Goal: Information Seeking & Learning: Learn about a topic

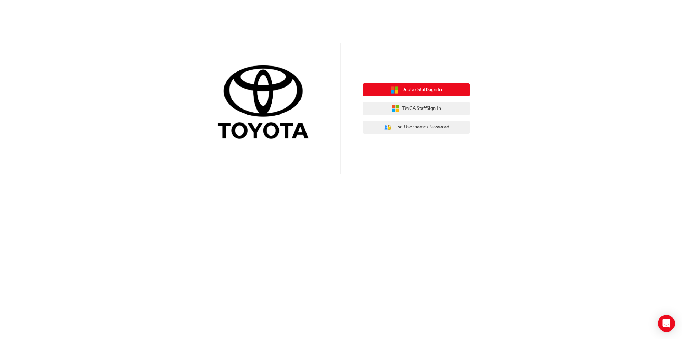
click at [402, 90] on span "Dealer Staff Sign In" at bounding box center [421, 90] width 40 height 8
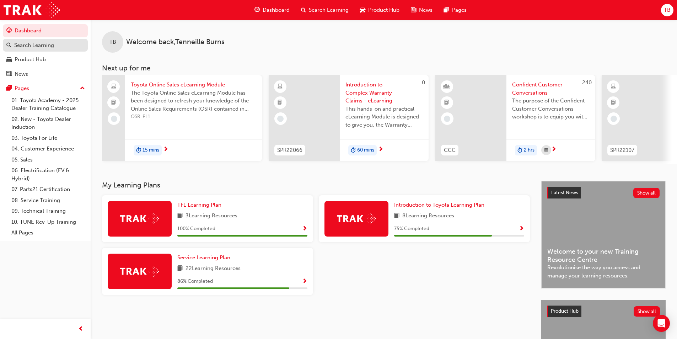
click at [22, 47] on div "Search Learning" at bounding box center [34, 45] width 40 height 8
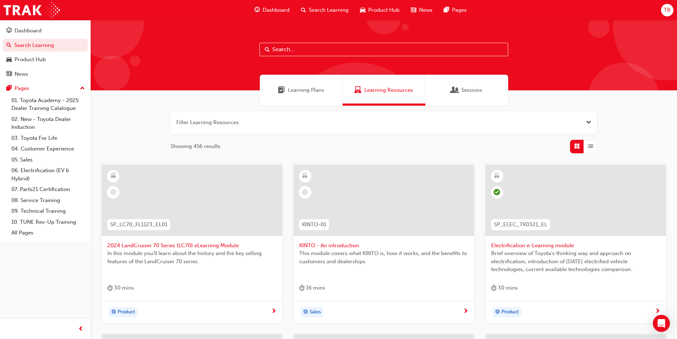
click at [293, 49] on input "text" at bounding box center [383, 49] width 249 height 13
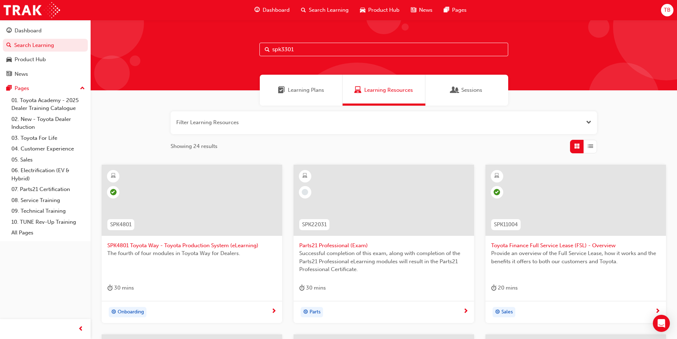
type input "spk3301"
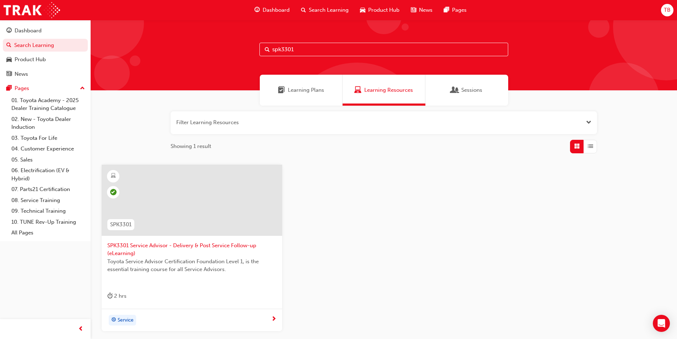
scroll to position [36, 0]
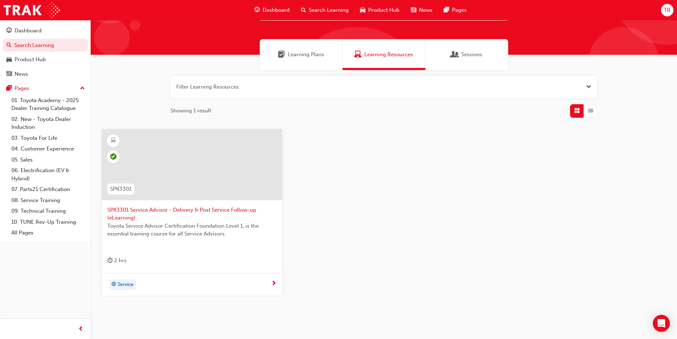
click at [159, 210] on span "SPK3301 Service Advisor - Delivery & Post Service Follow-up (eLearning)" at bounding box center [191, 214] width 169 height 16
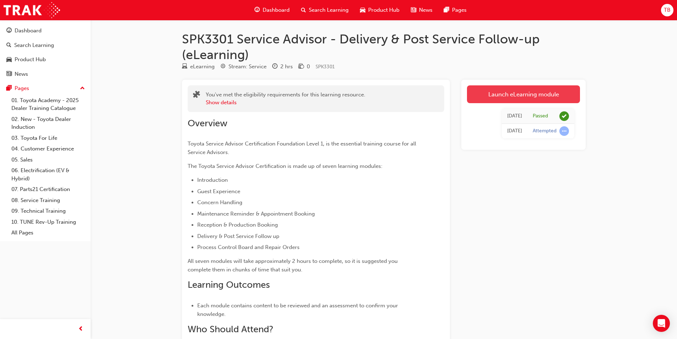
click at [518, 93] on link "Launch eLearning module" at bounding box center [523, 94] width 113 height 18
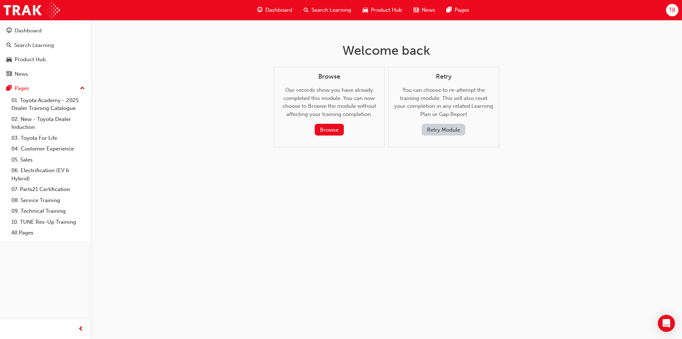
click at [447, 129] on button "Retry Module" at bounding box center [444, 130] width 44 height 12
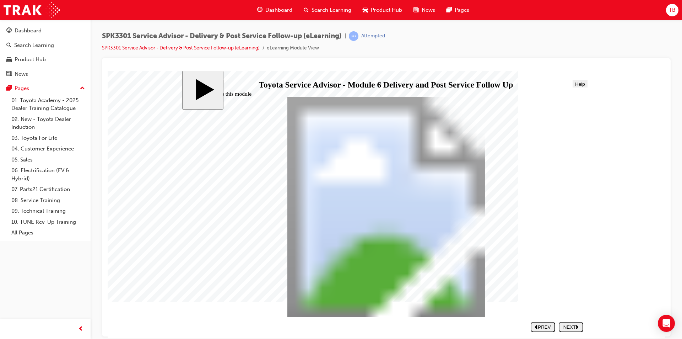
click at [573, 326] on div "NEXT" at bounding box center [571, 326] width 19 height 5
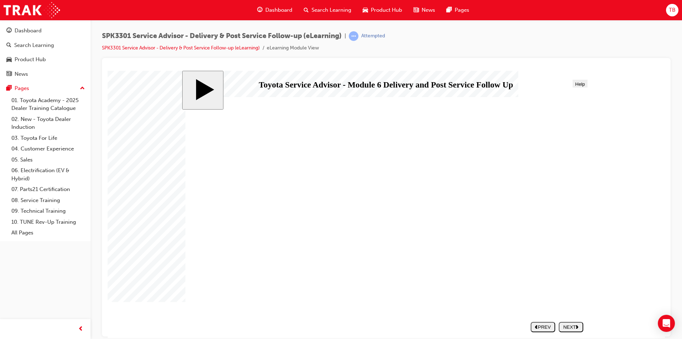
click at [571, 325] on div "NEXT" at bounding box center [571, 326] width 19 height 5
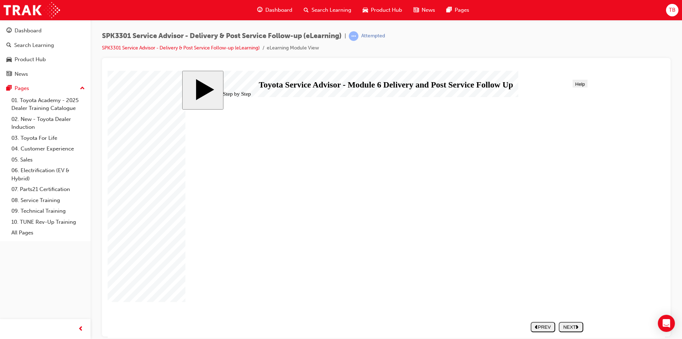
click at [563, 324] on div "NEXT" at bounding box center [571, 326] width 19 height 5
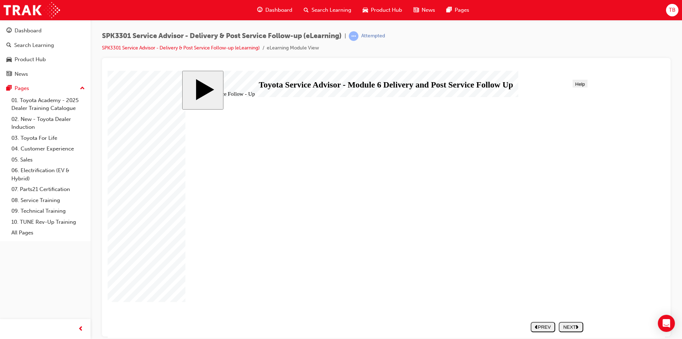
click at [570, 325] on div "NEXT" at bounding box center [571, 326] width 19 height 5
click at [569, 327] on div "NEXT" at bounding box center [571, 326] width 19 height 5
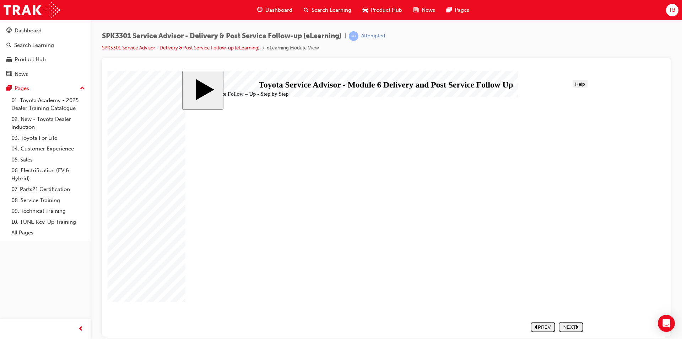
click at [566, 325] on div "NEXT" at bounding box center [571, 326] width 19 height 5
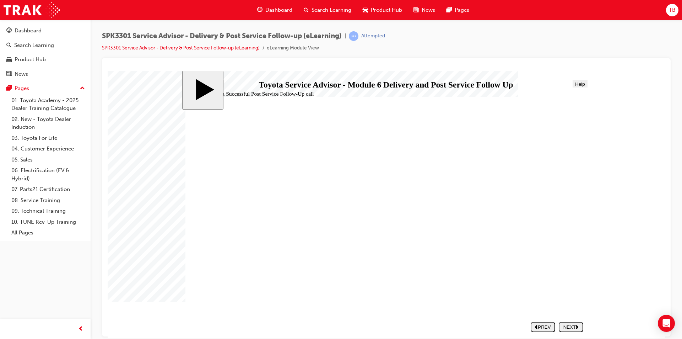
click at [568, 325] on div "NEXT" at bounding box center [571, 326] width 19 height 5
drag, startPoint x: 230, startPoint y: 256, endPoint x: 428, endPoint y: 179, distance: 212.3
drag, startPoint x: 234, startPoint y: 194, endPoint x: 427, endPoint y: 195, distance: 192.5
drag, startPoint x: 229, startPoint y: 239, endPoint x: 433, endPoint y: 211, distance: 205.2
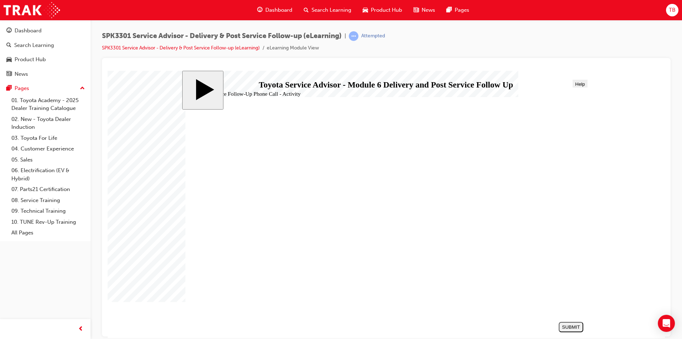
drag, startPoint x: 244, startPoint y: 212, endPoint x: 445, endPoint y: 235, distance: 202.4
drag, startPoint x: 243, startPoint y: 277, endPoint x: 448, endPoint y: 255, distance: 205.8
drag, startPoint x: 330, startPoint y: 233, endPoint x: 481, endPoint y: 283, distance: 158.8
click at [562, 326] on div "SUBMIT" at bounding box center [571, 326] width 19 height 5
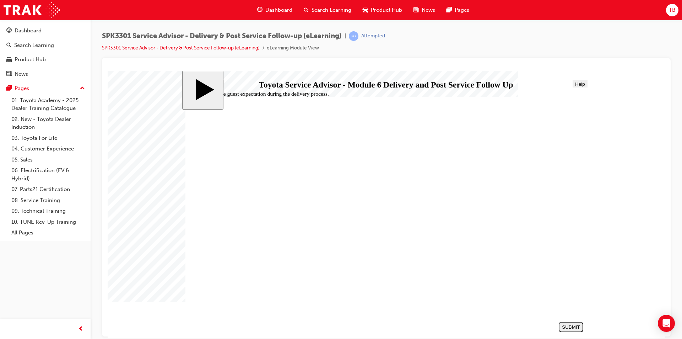
radio input "true"
click at [569, 326] on div "SUBMIT" at bounding box center [571, 326] width 19 height 5
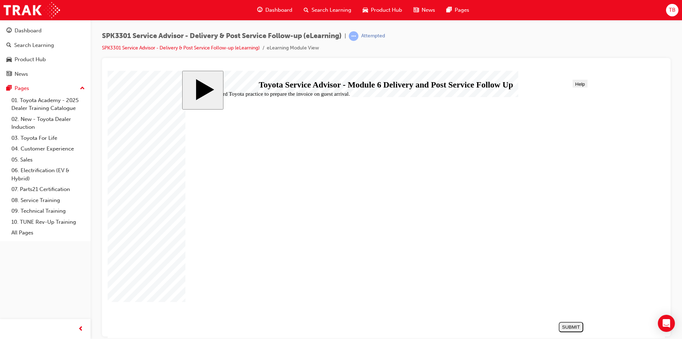
radio input "true"
click at [572, 321] on button "SUBMIT" at bounding box center [571, 326] width 25 height 10
radio input "true"
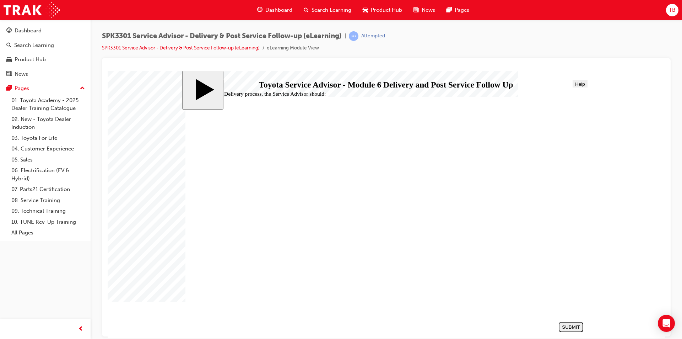
click at [570, 327] on div "SUBMIT" at bounding box center [571, 326] width 19 height 5
radio input "true"
click at [568, 327] on div "SUBMIT" at bounding box center [571, 326] width 19 height 5
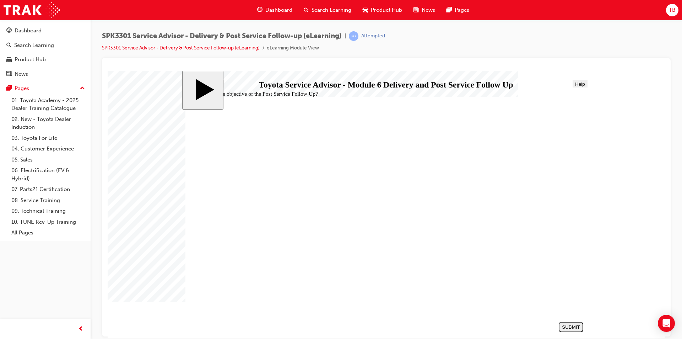
radio input "true"
click at [573, 328] on div "SUBMIT" at bounding box center [571, 326] width 19 height 5
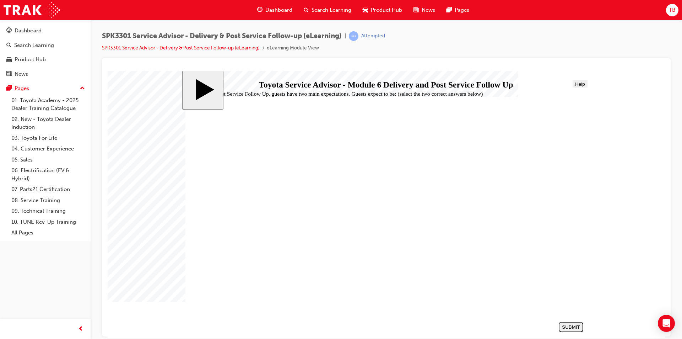
checkbox input "true"
click at [575, 327] on div "SUBMIT" at bounding box center [571, 326] width 19 height 5
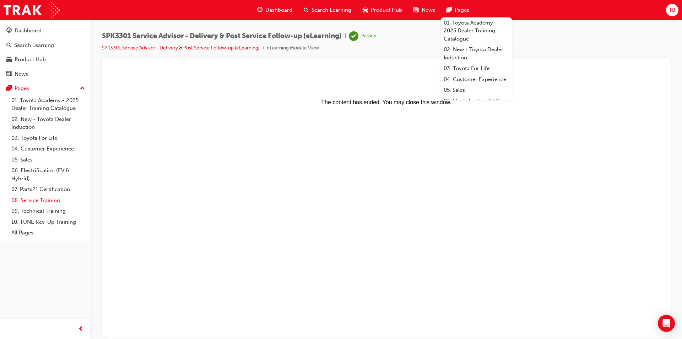
click at [23, 201] on link "08. Service Training" at bounding box center [48, 200] width 79 height 11
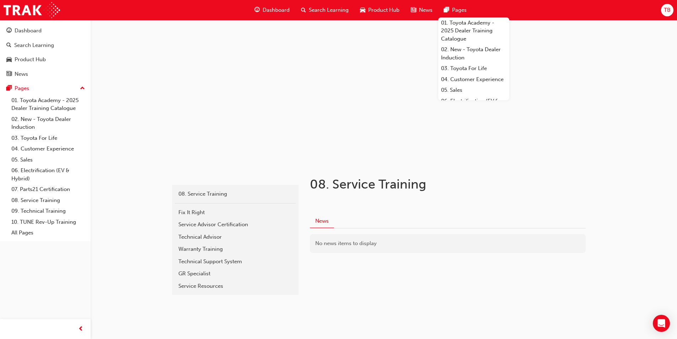
click at [195, 226] on div "Service Advisor Certification" at bounding box center [235, 224] width 114 height 8
